Goal: Task Accomplishment & Management: Use online tool/utility

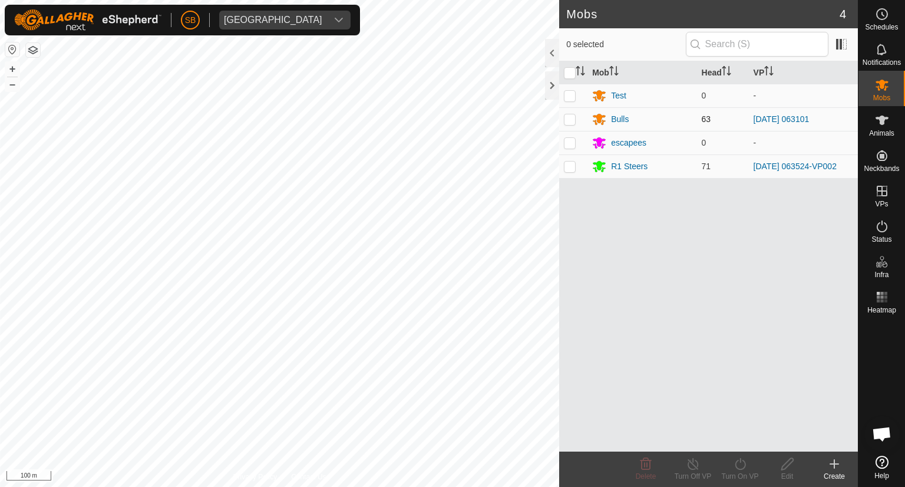
click at [573, 117] on p-checkbox at bounding box center [570, 118] width 12 height 9
checkbox input "true"
click at [745, 463] on icon at bounding box center [740, 464] width 11 height 12
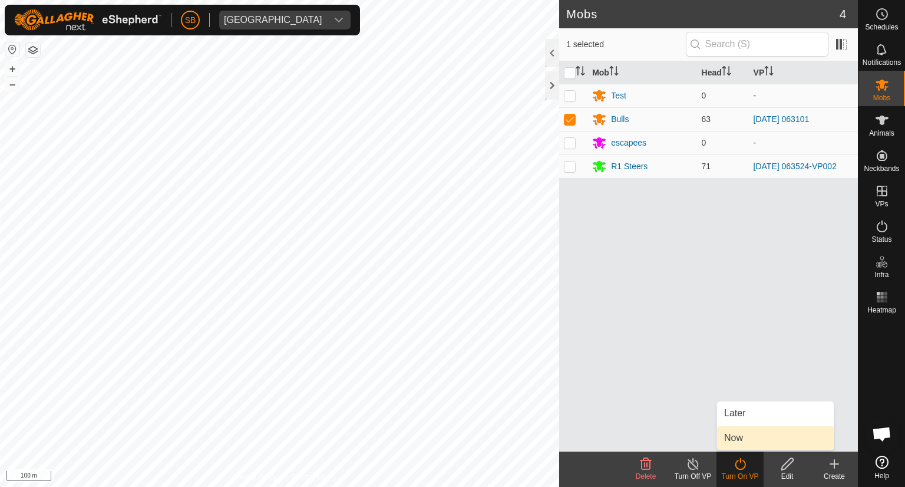
click at [736, 433] on link "Now" at bounding box center [775, 438] width 117 height 24
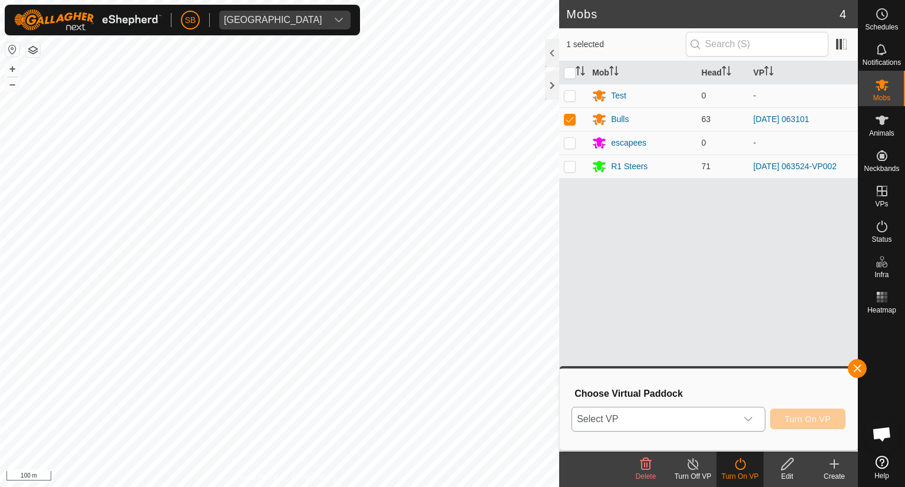
click at [750, 416] on icon "dropdown trigger" at bounding box center [748, 418] width 9 height 9
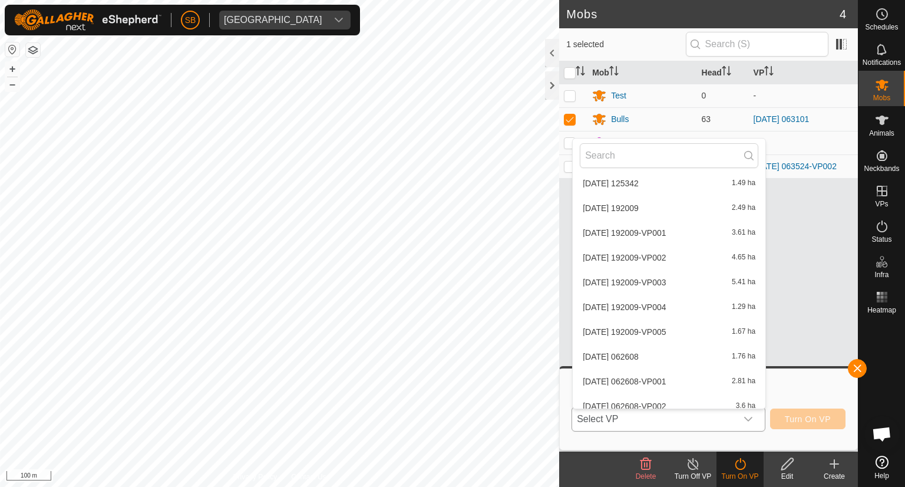
scroll to position [2885, 0]
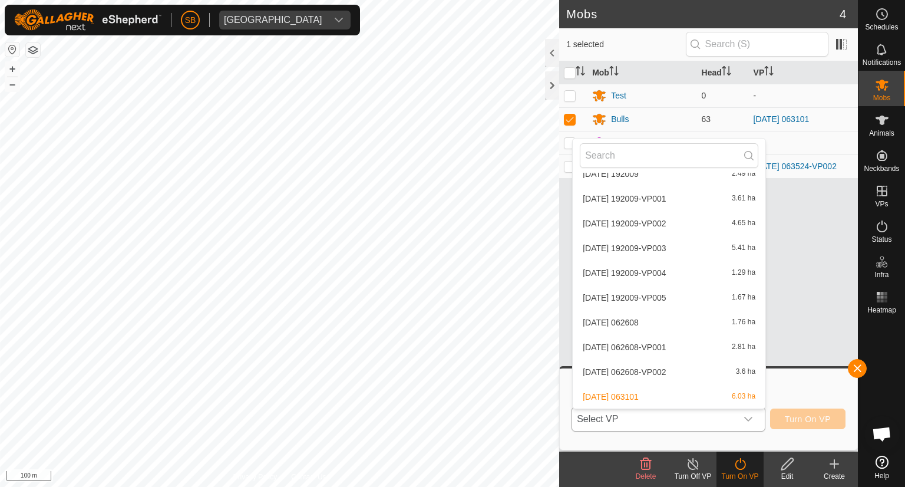
click at [657, 347] on li "2025-09-12 062608-VP001 2.81 ha" at bounding box center [669, 347] width 193 height 24
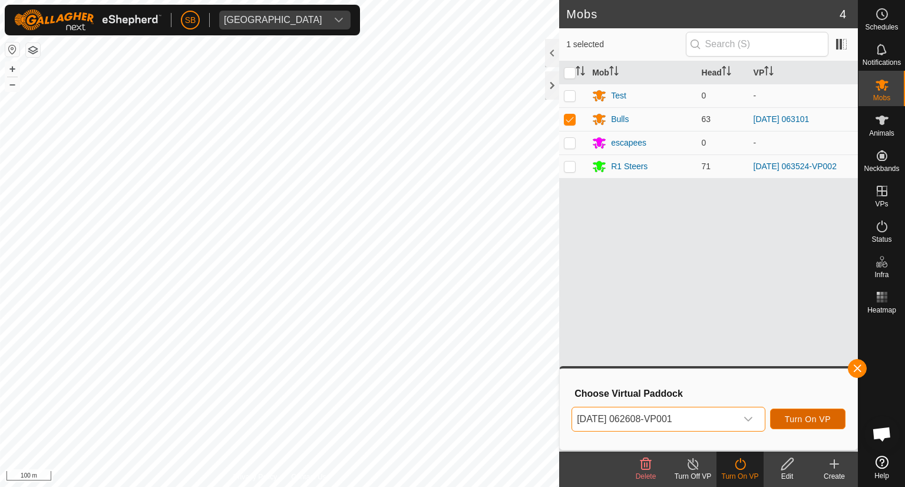
click at [815, 417] on span "Turn On VP" at bounding box center [808, 418] width 46 height 9
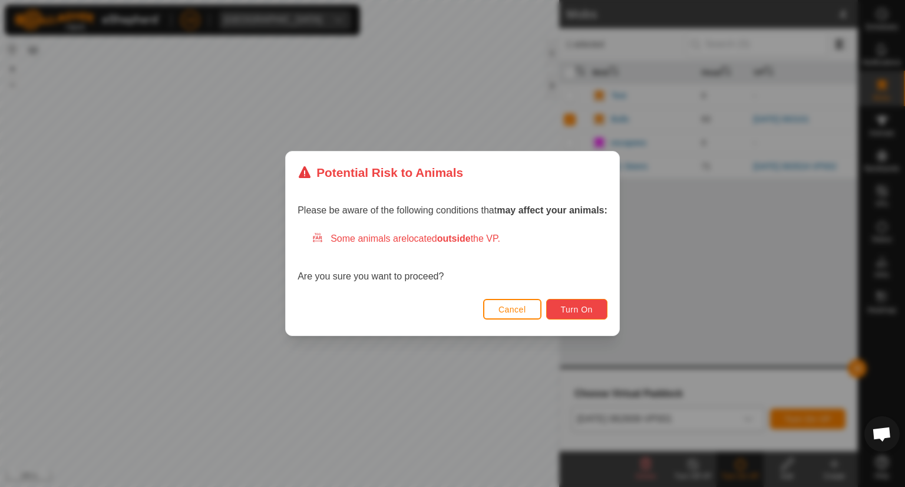
click at [585, 302] on button "Turn On" at bounding box center [576, 309] width 61 height 21
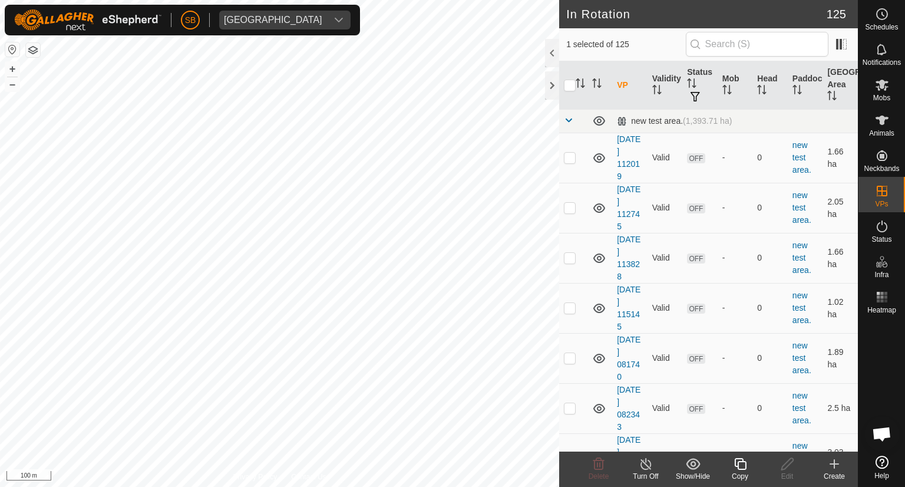
click at [747, 459] on copy-svg-icon at bounding box center [740, 464] width 47 height 14
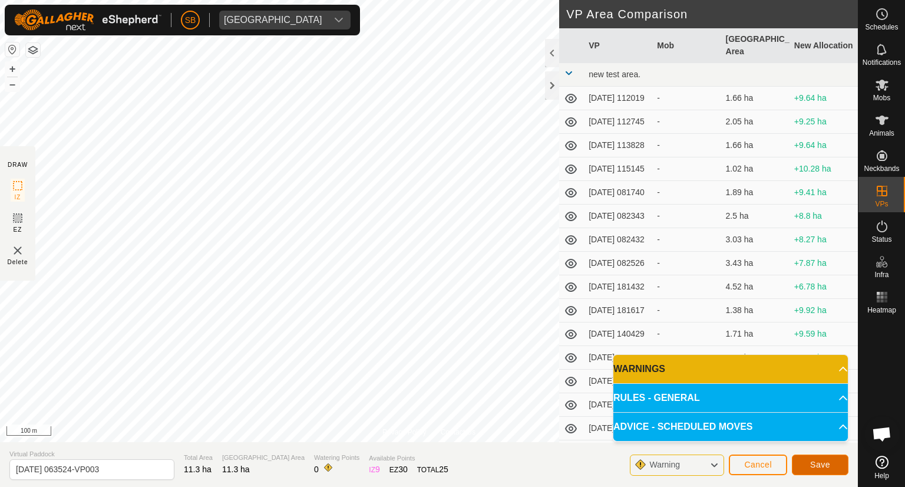
click at [830, 460] on span "Save" at bounding box center [821, 464] width 20 height 9
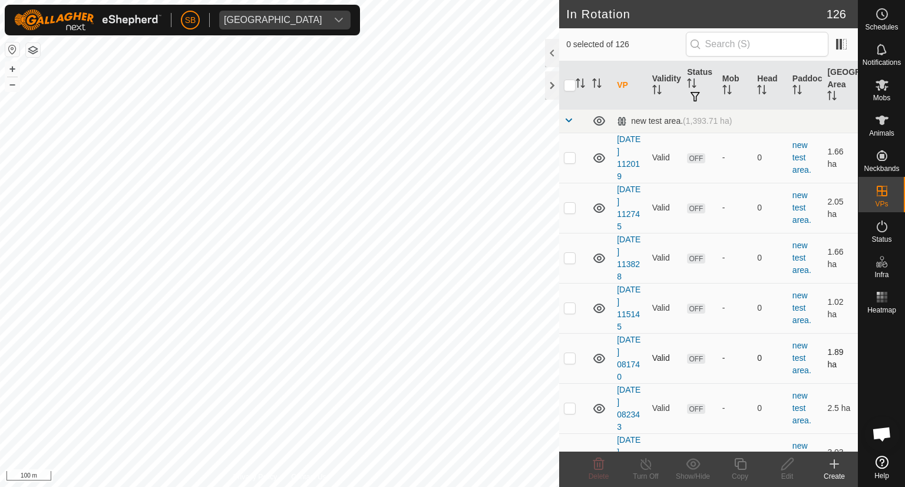
checkbox input "true"
click at [885, 97] on span "Mobs" at bounding box center [882, 97] width 17 height 7
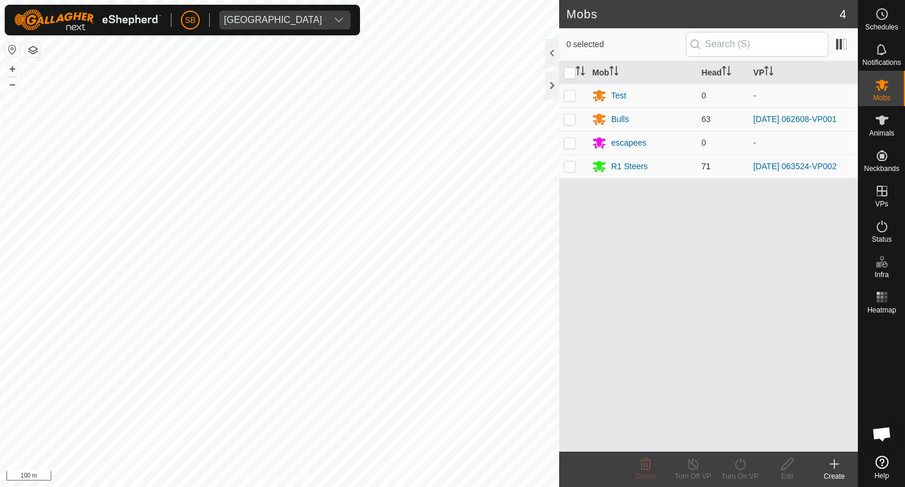
click at [571, 167] on p-checkbox at bounding box center [570, 166] width 12 height 9
checkbox input "true"
click at [749, 465] on turn-on-svg-icon at bounding box center [740, 464] width 47 height 14
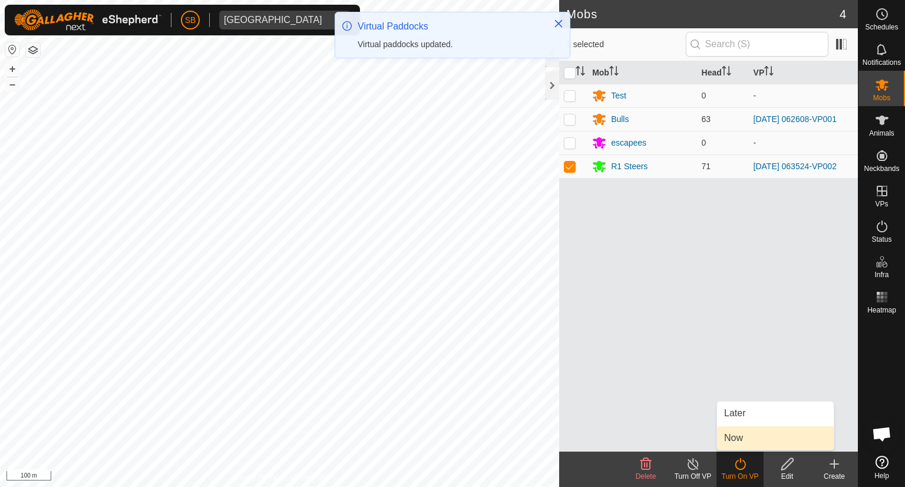
click at [731, 430] on link "Now" at bounding box center [775, 438] width 117 height 24
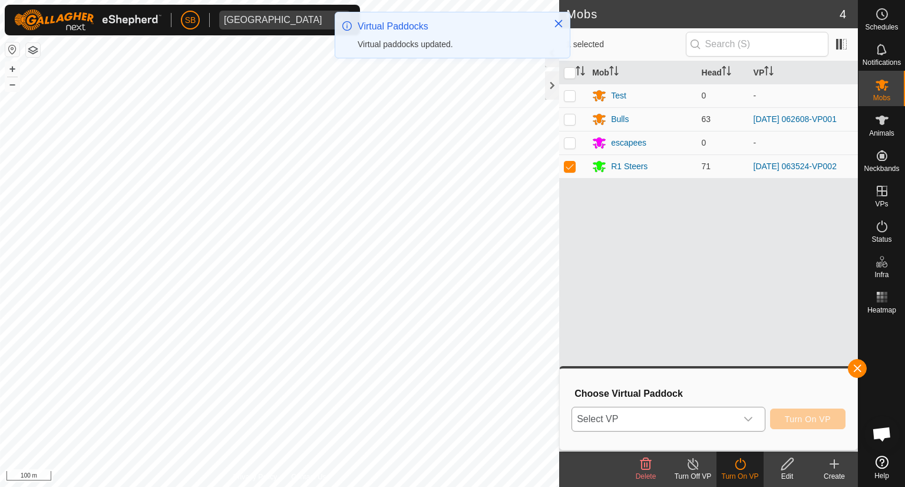
click at [753, 414] on icon "dropdown trigger" at bounding box center [748, 418] width 9 height 9
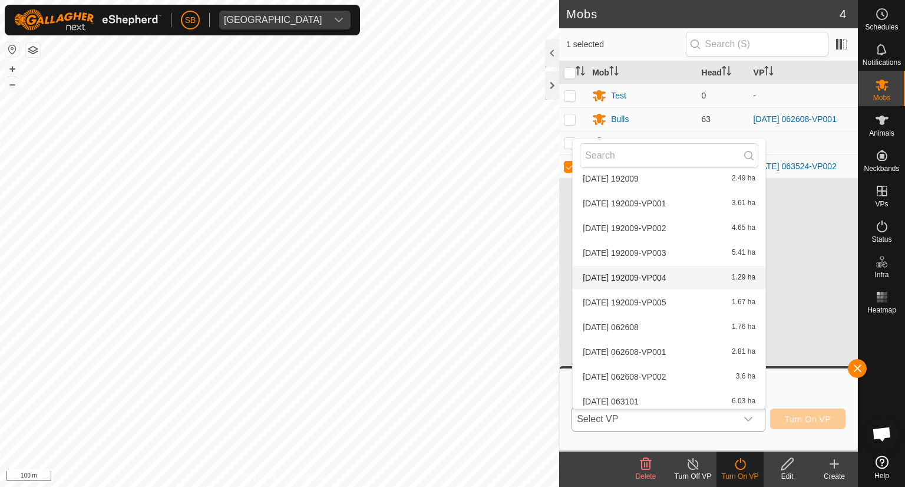
scroll to position [2910, 0]
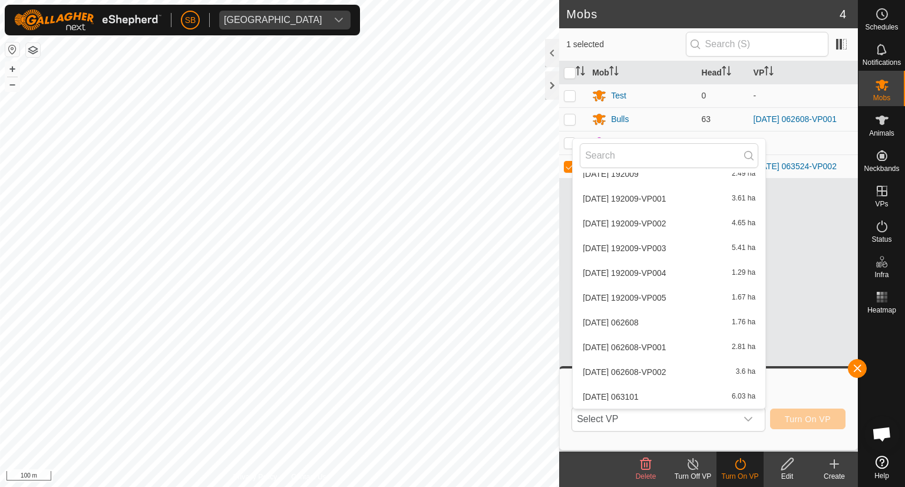
click at [786, 253] on div "Mob Head VP Test 0 - Bulls 63 2025-09-12 062608-VP001 escapees 0 - R1 Steers 71…" at bounding box center [708, 256] width 299 height 390
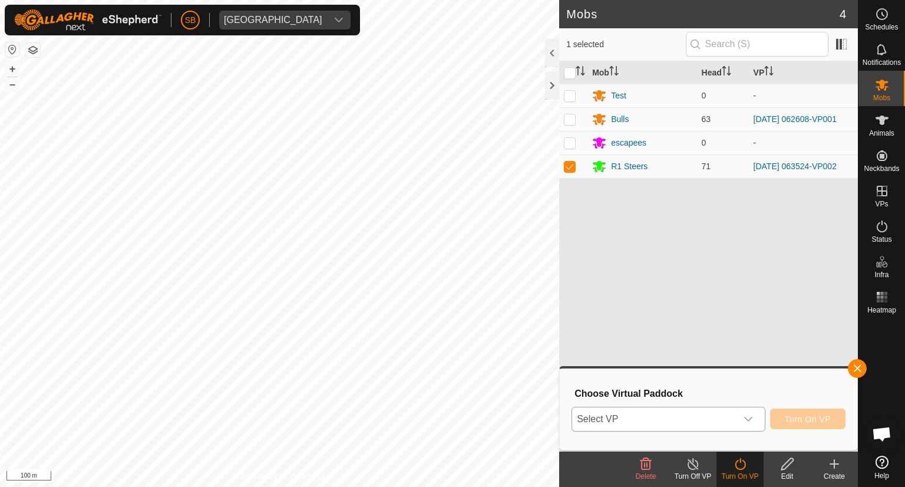
click at [747, 421] on icon "dropdown trigger" at bounding box center [748, 418] width 9 height 9
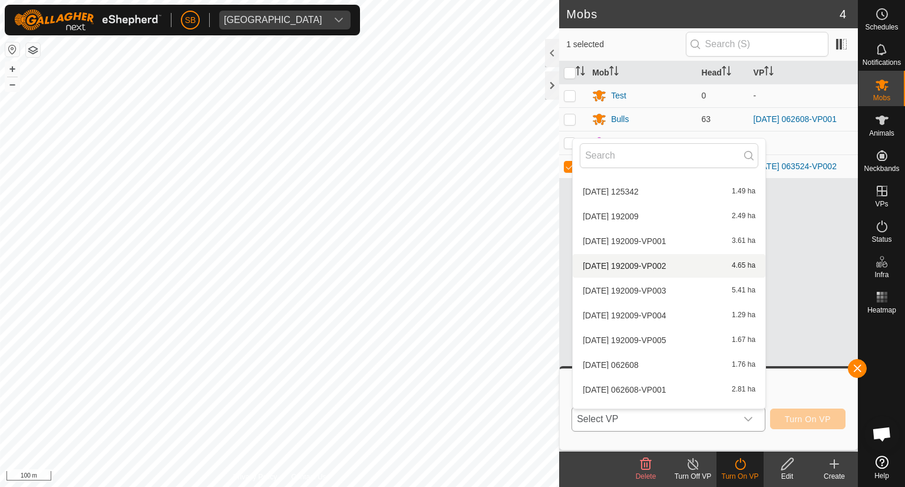
scroll to position [2866, 0]
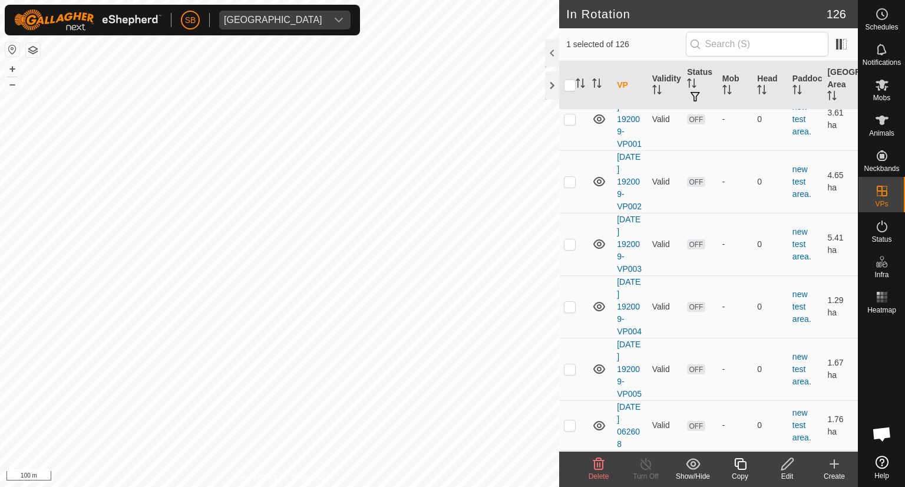
scroll to position [6314, 0]
click at [879, 85] on icon at bounding box center [882, 85] width 13 height 11
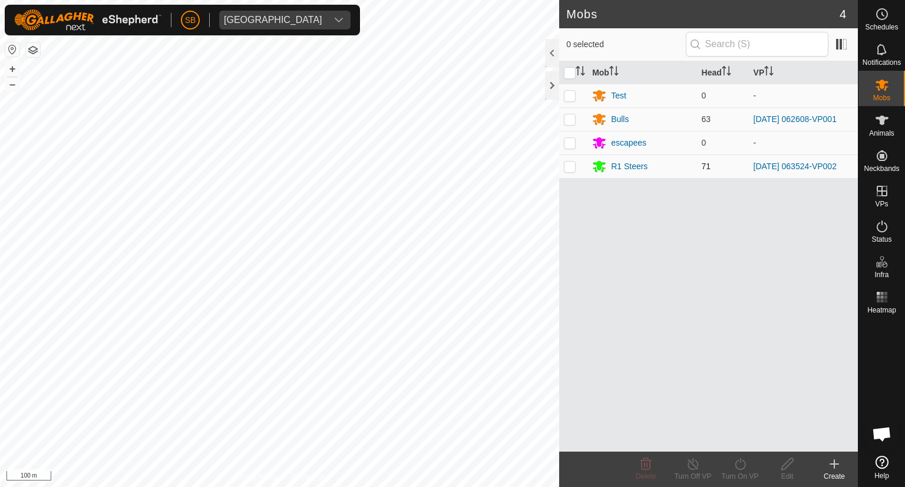
click at [571, 166] on p-checkbox at bounding box center [570, 166] width 12 height 9
checkbox input "true"
click at [738, 457] on icon at bounding box center [740, 464] width 15 height 14
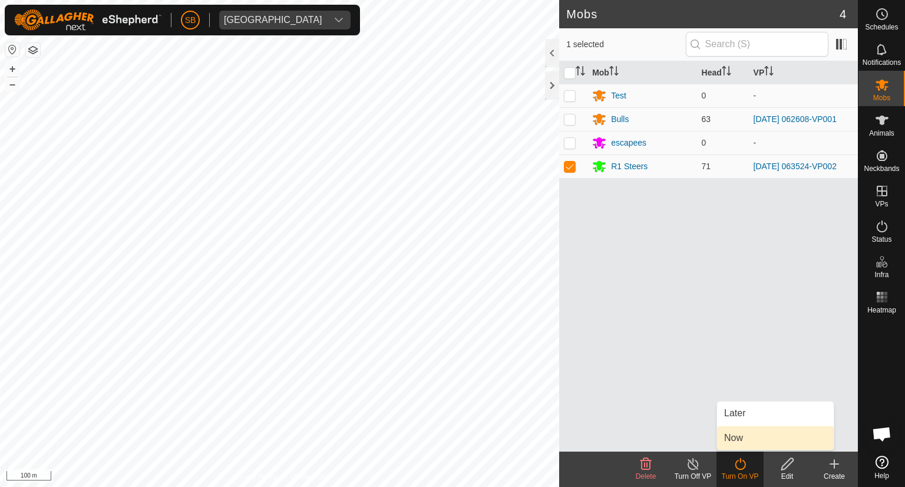
click at [740, 441] on link "Now" at bounding box center [775, 438] width 117 height 24
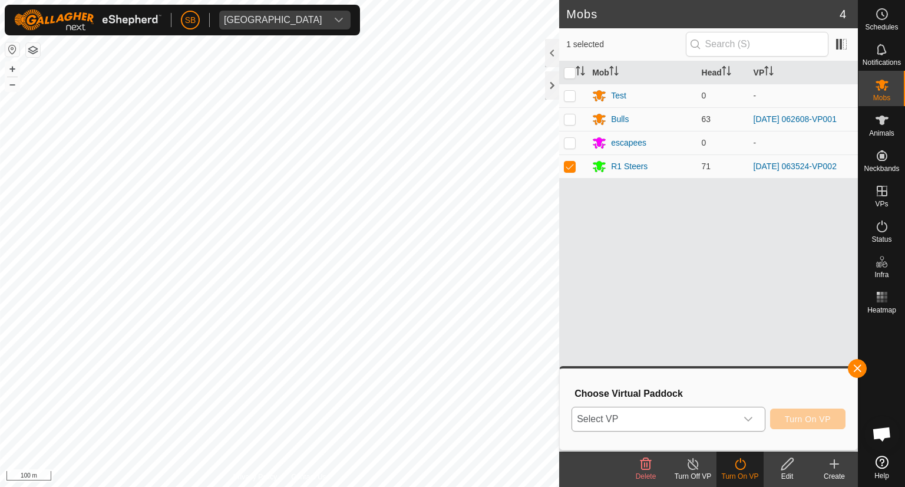
click at [746, 421] on icon "dropdown trigger" at bounding box center [748, 418] width 9 height 9
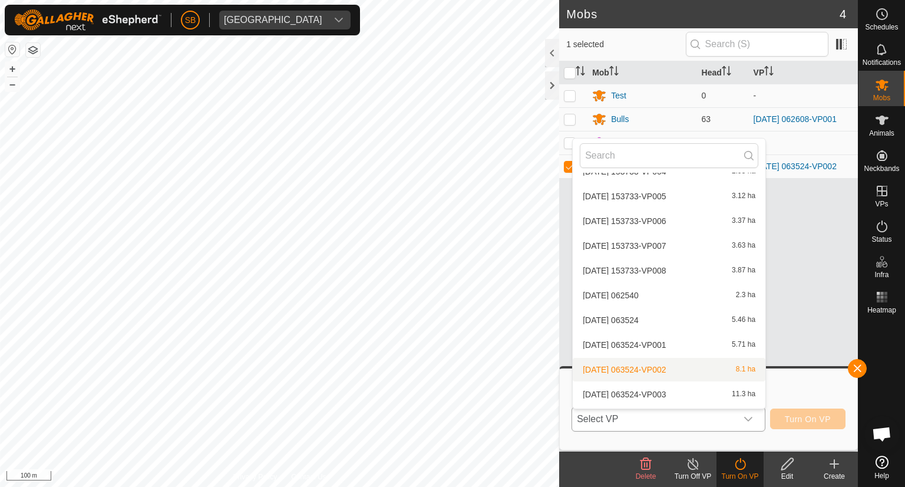
scroll to position [2584, 0]
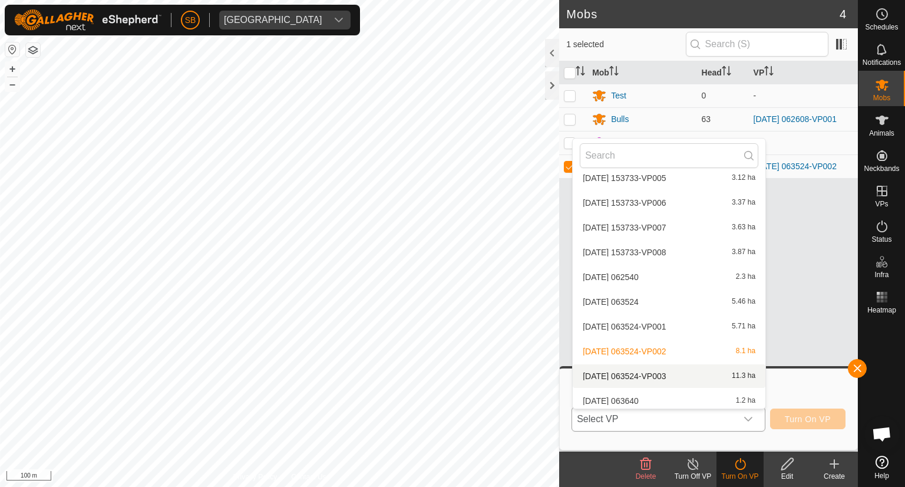
click at [666, 374] on li "2025-09-04 063524-VP003 11.3 ha" at bounding box center [669, 376] width 193 height 24
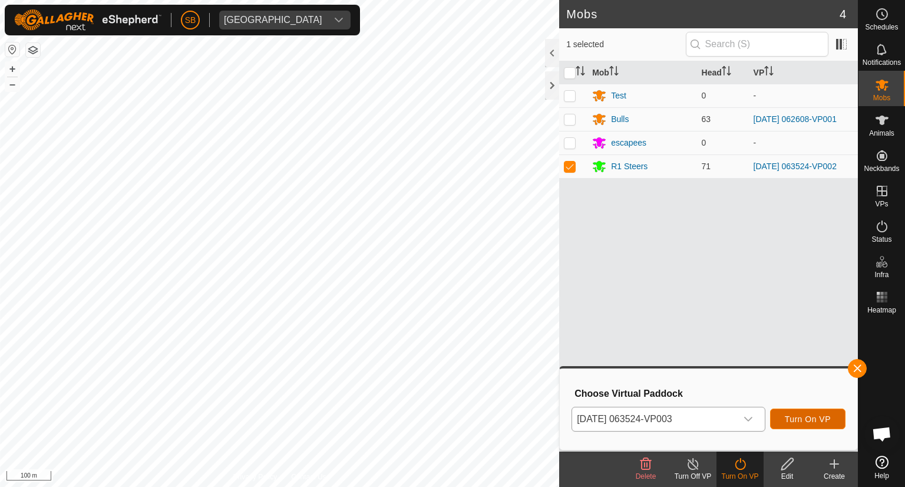
click at [808, 416] on span "Turn On VP" at bounding box center [808, 418] width 46 height 9
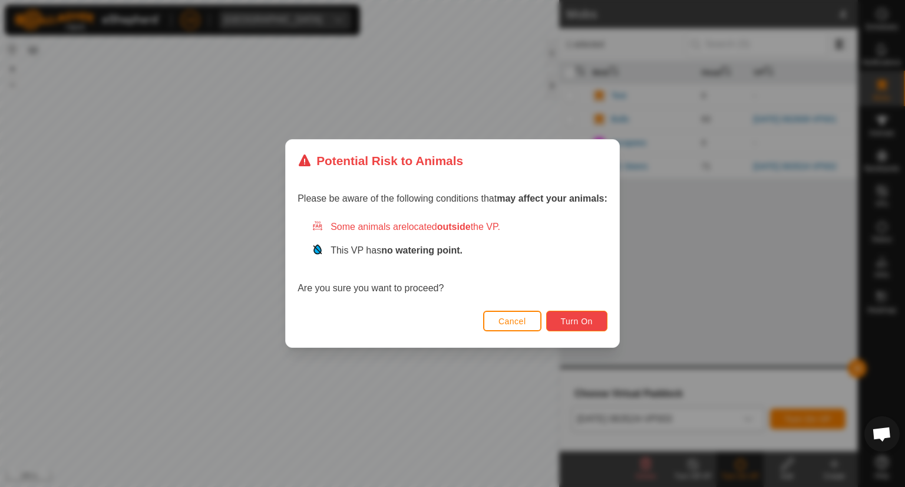
click at [594, 327] on button "Turn On" at bounding box center [576, 321] width 61 height 21
